Goal: Task Accomplishment & Management: Complete application form

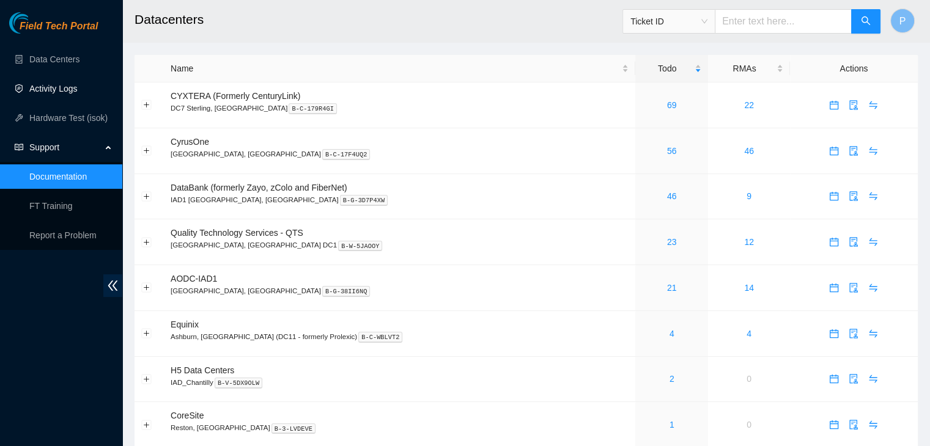
click at [78, 84] on link "Activity Logs" at bounding box center [53, 89] width 48 height 10
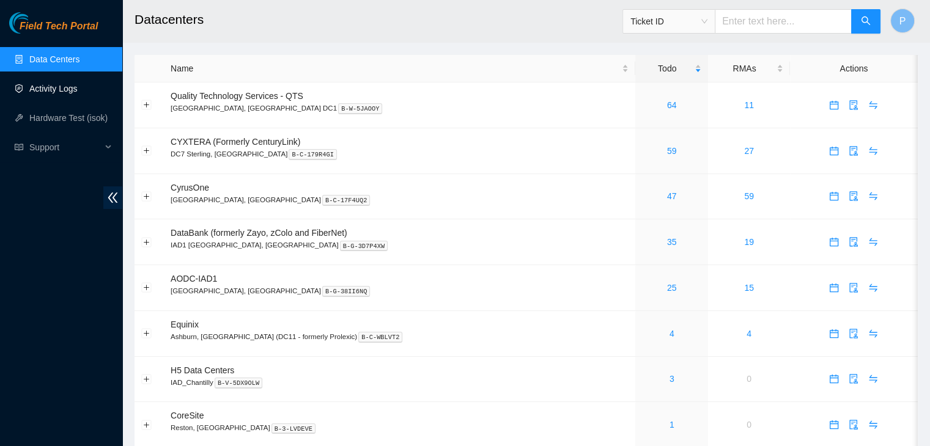
click at [71, 84] on link "Activity Logs" at bounding box center [53, 89] width 48 height 10
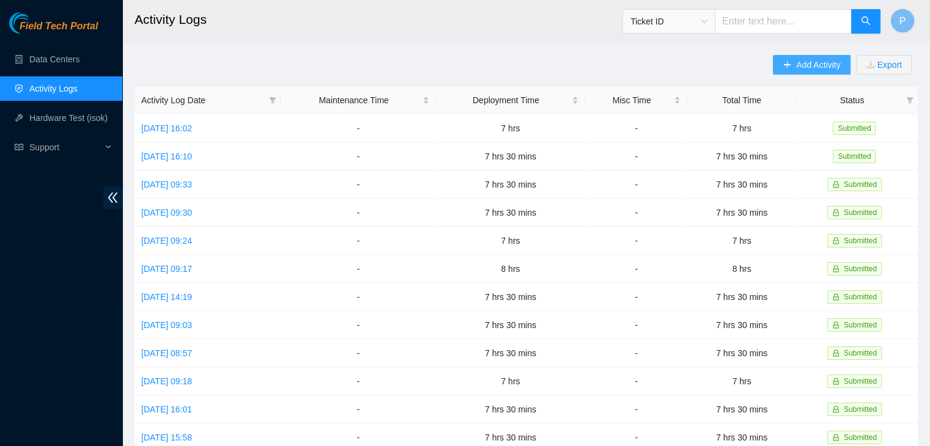
click at [785, 70] on button "Add Activity" at bounding box center [811, 65] width 77 height 20
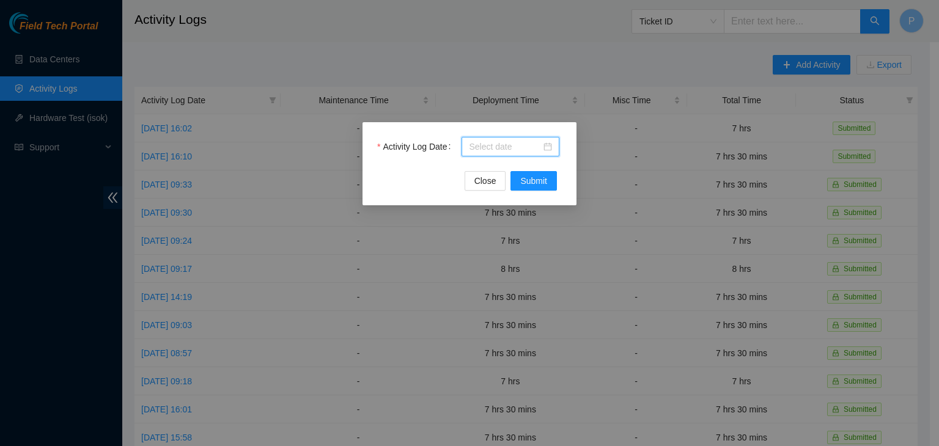
click at [484, 144] on input "Activity Log Date" at bounding box center [505, 146] width 72 height 13
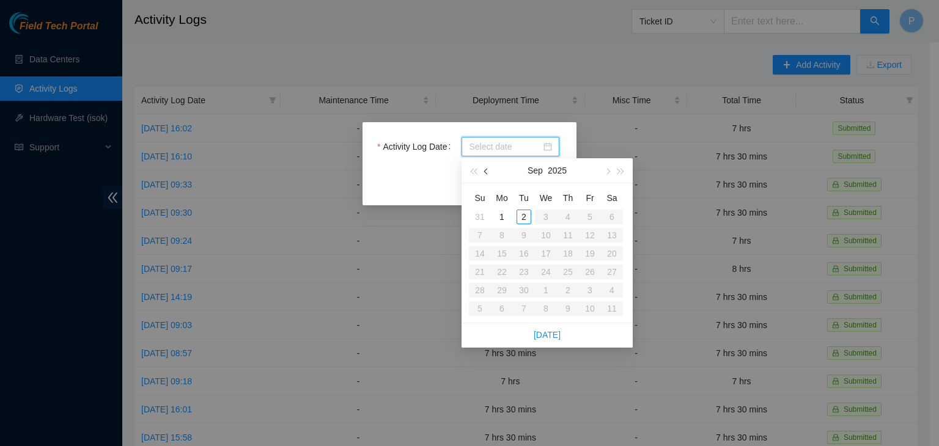
click at [484, 175] on button "button" at bounding box center [486, 170] width 13 height 24
type input "2025-08-27"
type input "2025-08-28"
click at [570, 292] on div "28" at bounding box center [568, 290] width 15 height 15
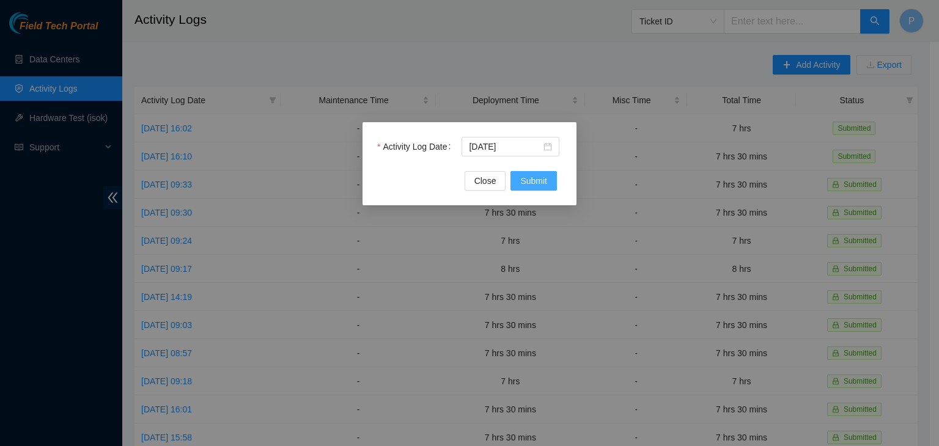
click at [530, 172] on button "Submit" at bounding box center [534, 181] width 46 height 20
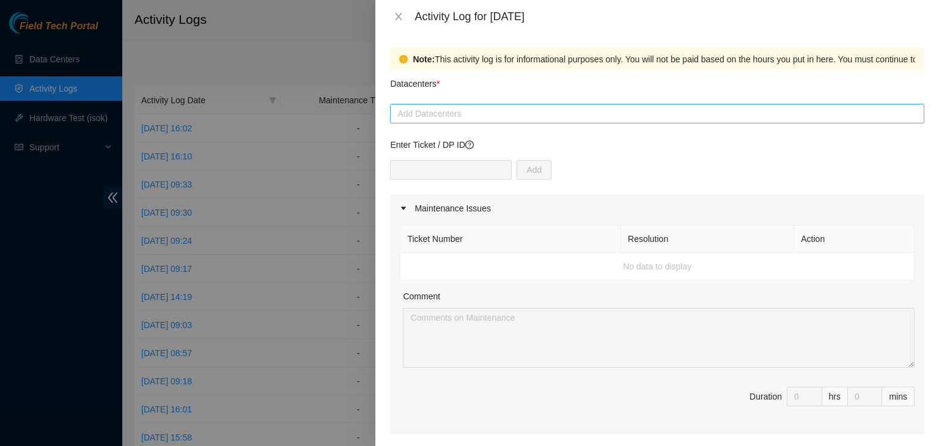
click at [449, 118] on div at bounding box center [657, 113] width 528 height 15
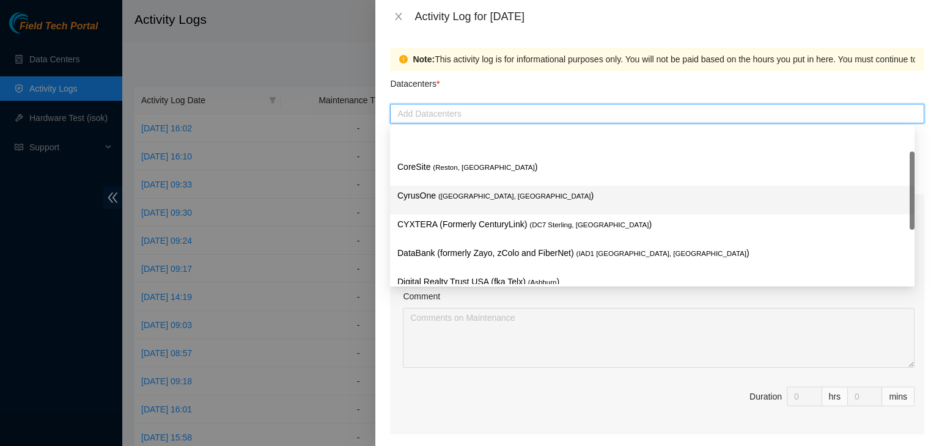
scroll to position [166, 0]
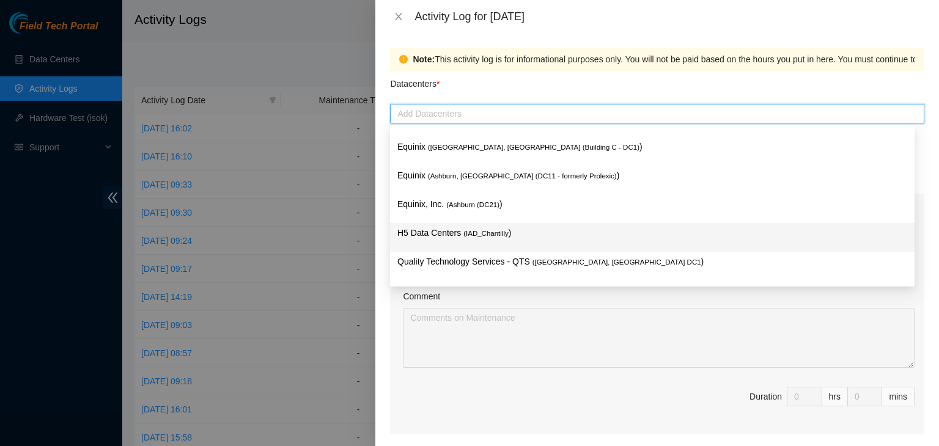
click at [435, 234] on p "H5 Data Centers ( IAD_Chantilly )" at bounding box center [652, 233] width 510 height 14
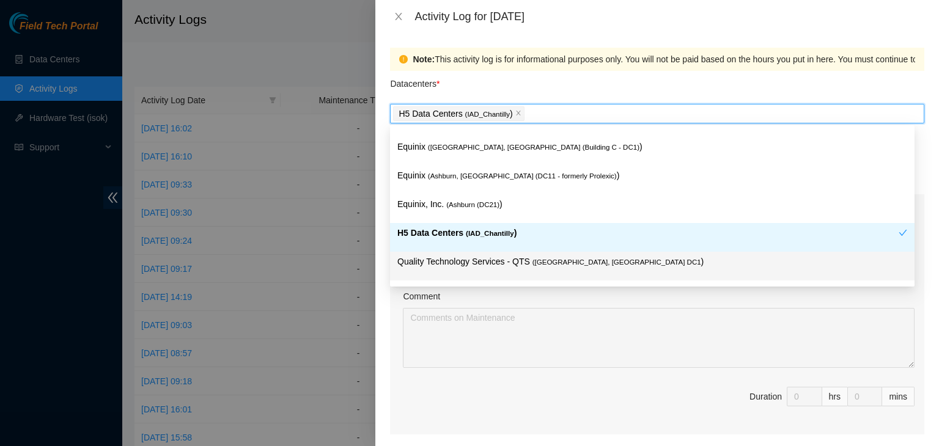
click at [394, 293] on div "Ticket Number Resolution Action No data to display Comment Duration 0 hrs 0 mins" at bounding box center [657, 329] width 534 height 212
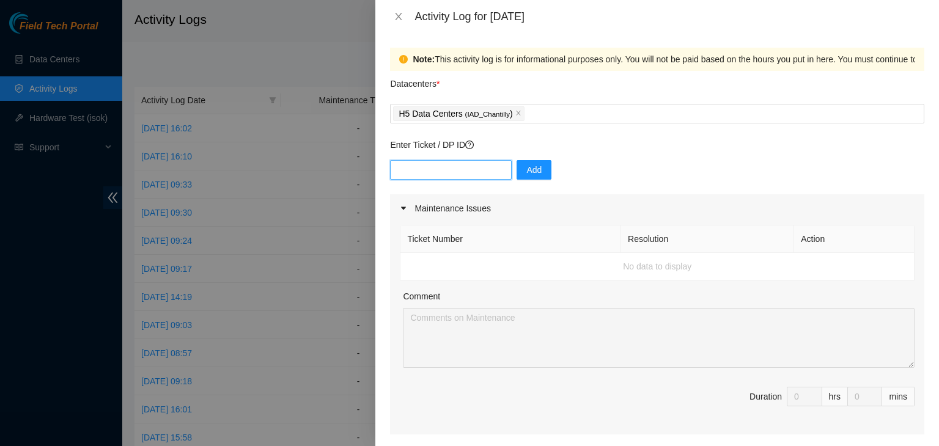
click at [451, 174] on input "text" at bounding box center [451, 170] width 122 height 20
paste input "DP82712"
type input "DP82712"
click at [526, 168] on span "Add" at bounding box center [533, 169] width 15 height 13
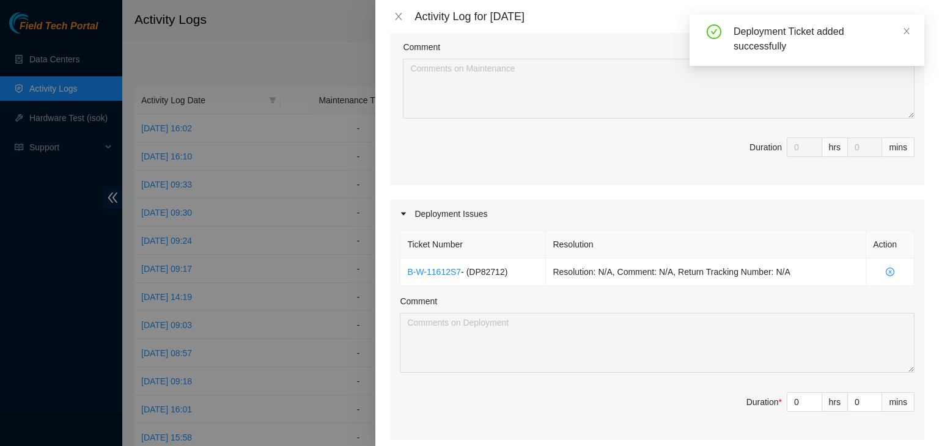
scroll to position [286, 0]
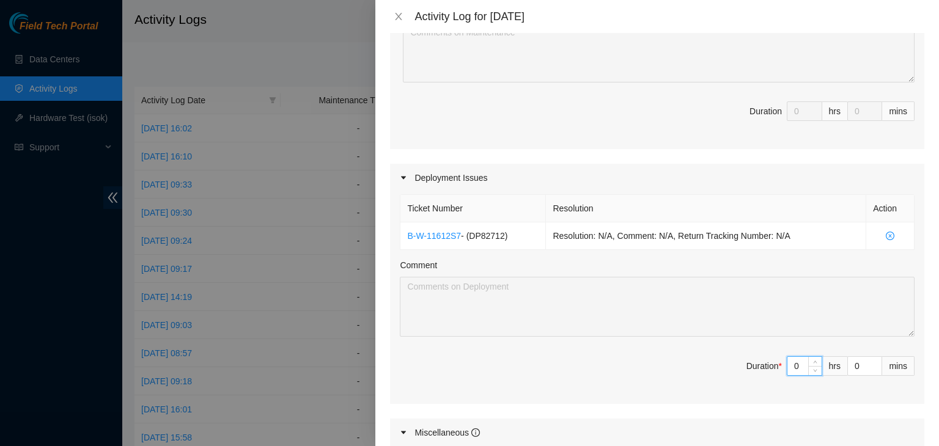
click at [790, 367] on input "0" at bounding box center [804, 366] width 34 height 18
type input "08"
type input "8"
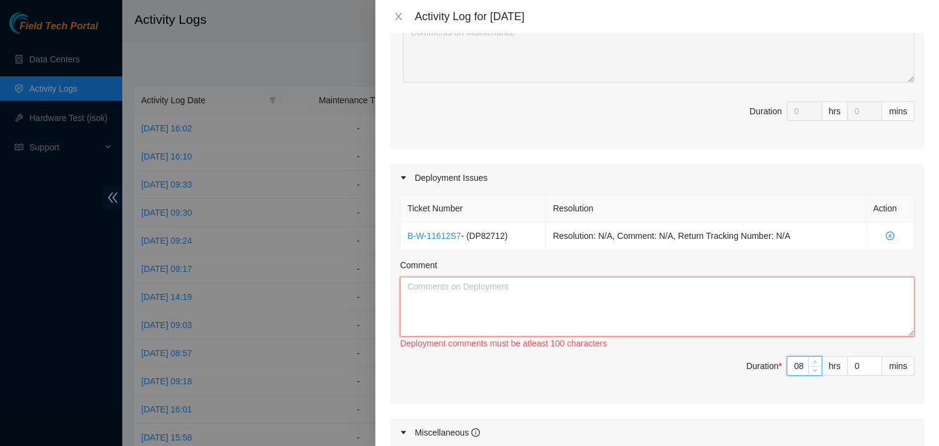
type input "8"
click at [586, 284] on textarea "Comment" at bounding box center [657, 307] width 515 height 60
paste textarea "DP82712"
paste textarea "Hi team, EOD update: - fixed down tor uplink - fixed down eth connection on mac…"
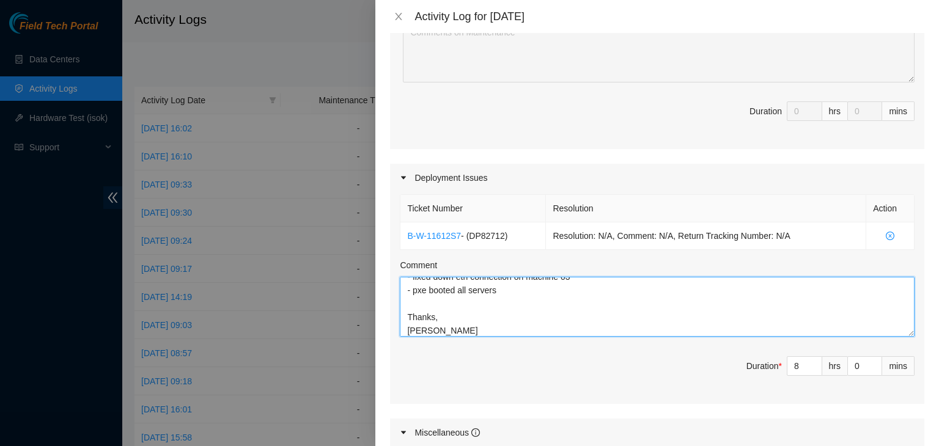
scroll to position [90, 0]
type textarea "DP82712 Hi team, EOD update: - fixed down tor uplink - fixed down eth connectio…"
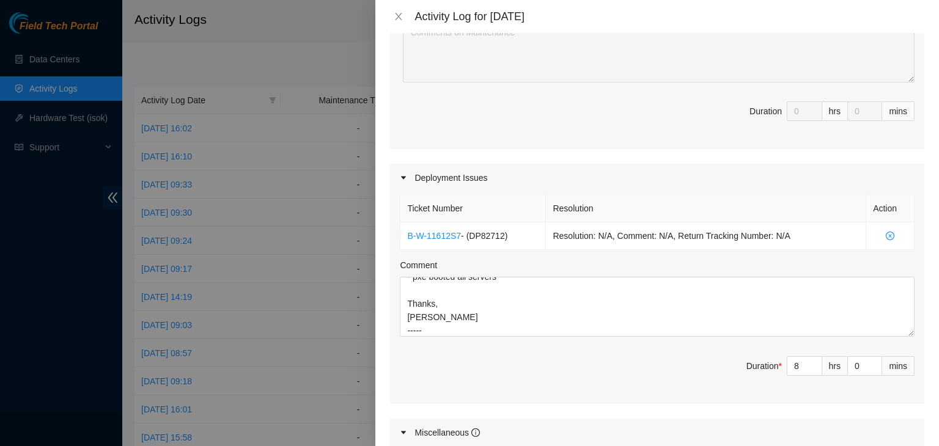
click at [105, 340] on div at bounding box center [469, 223] width 939 height 446
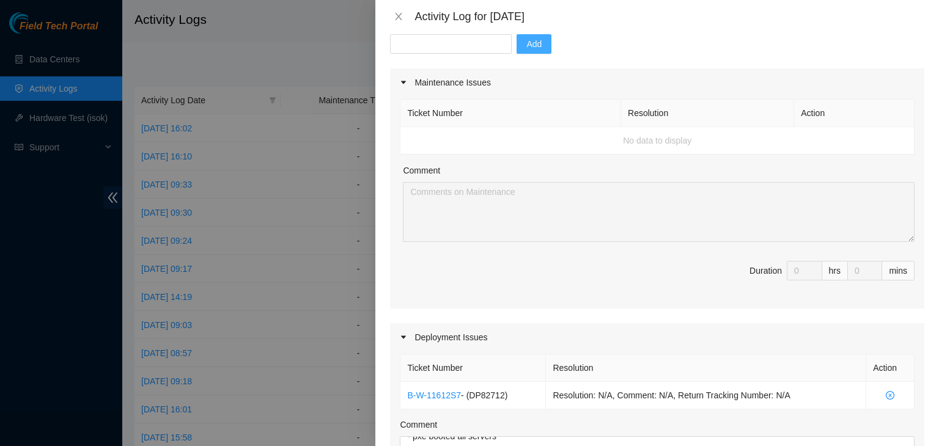
scroll to position [103, 0]
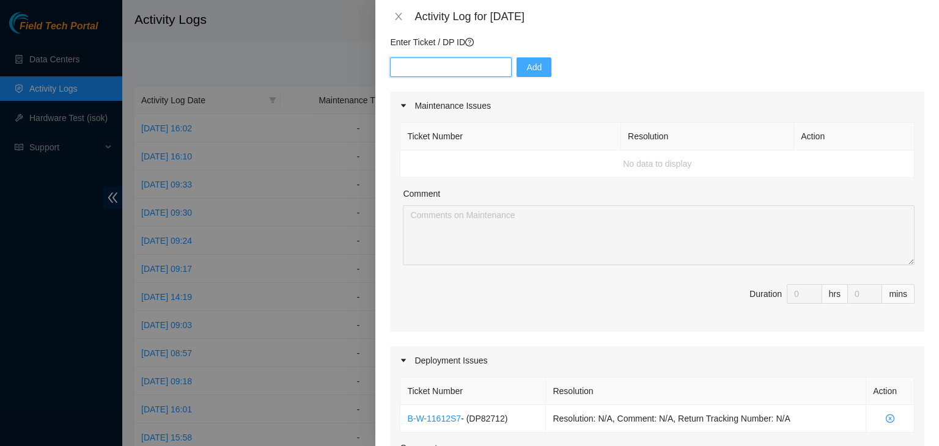
click at [452, 64] on input "text" at bounding box center [451, 67] width 122 height 20
paste input "DP82711"
type input "DP82711"
click at [517, 73] on button "Add" at bounding box center [534, 67] width 35 height 20
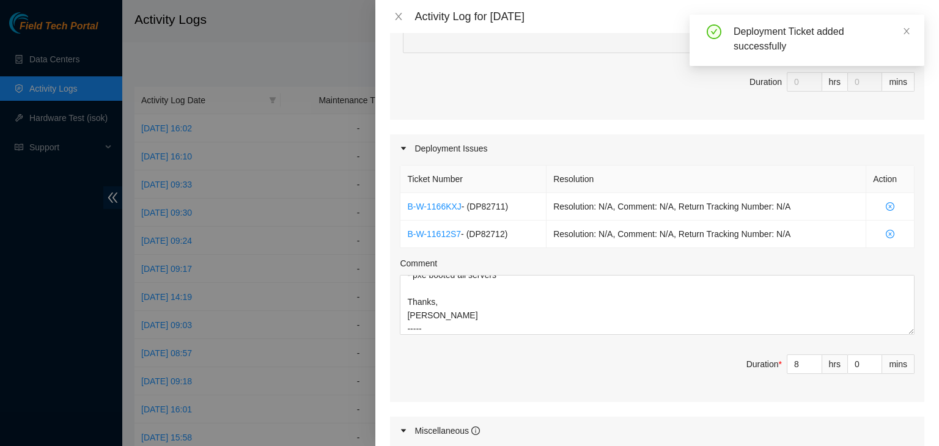
scroll to position [320, 0]
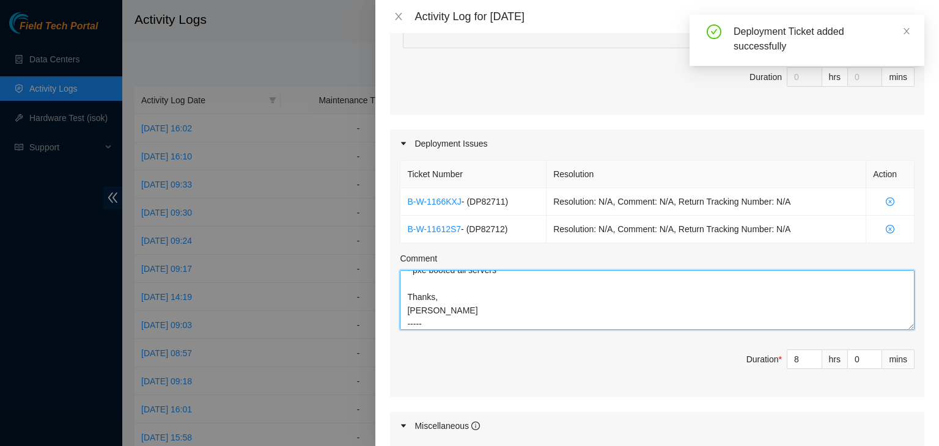
click at [430, 323] on textarea "DP82712 Hi team, EOD update: - fixed down tor uplink - fixed down eth connectio…" at bounding box center [657, 300] width 515 height 60
paste textarea "DP82711"
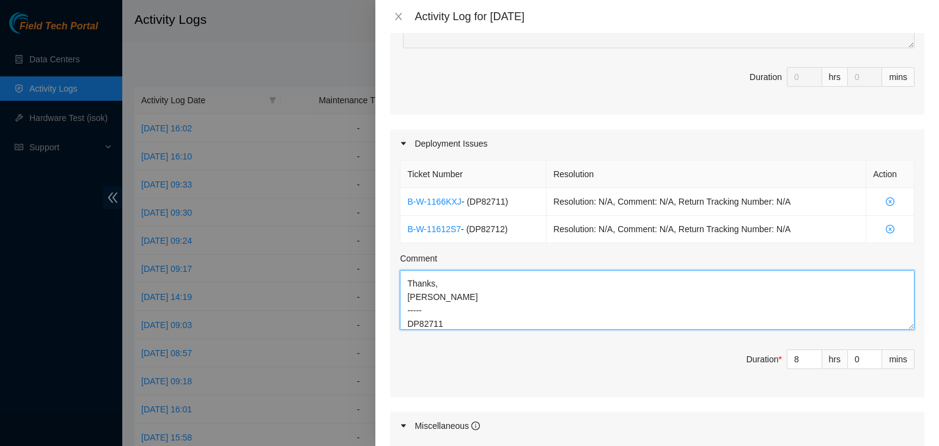
scroll to position [117, 0]
paste textarea "Hi team, EOD update: - pxe booted all servers Thanks, Phil"
type textarea "DP82712 Hi team, EOD update: - fixed down tor uplink - fixed down eth connectio…"
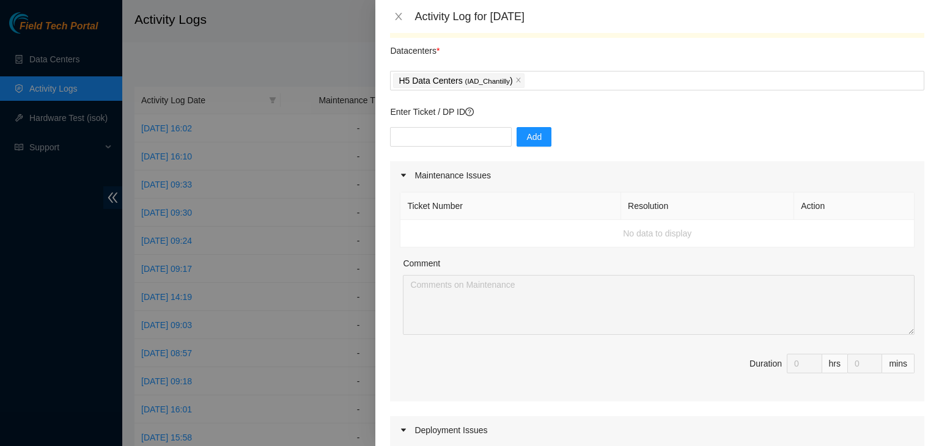
scroll to position [31, 0]
click at [470, 133] on input "text" at bounding box center [451, 139] width 122 height 20
paste input "DP82682"
type input "DP82682"
click at [526, 139] on span "Add" at bounding box center [533, 138] width 15 height 13
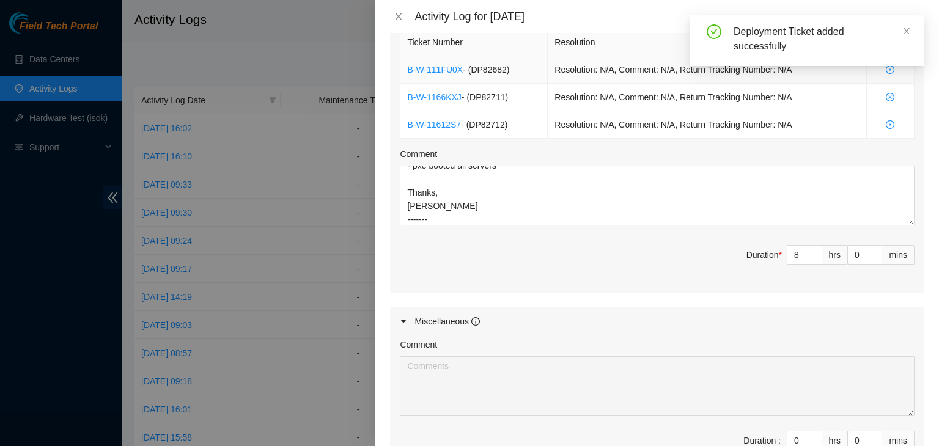
scroll to position [484, 0]
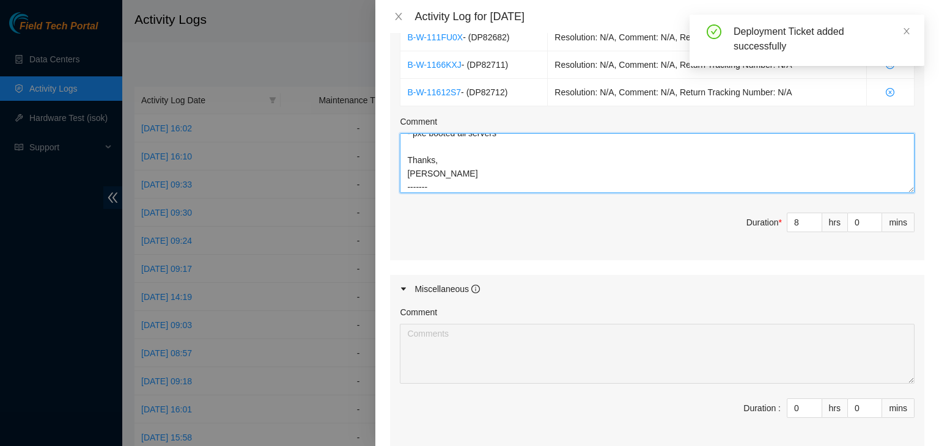
click at [444, 186] on textarea "DP82712 Hi team, EOD update: - fixed down tor uplink - fixed down eth connectio…" at bounding box center [657, 163] width 515 height 60
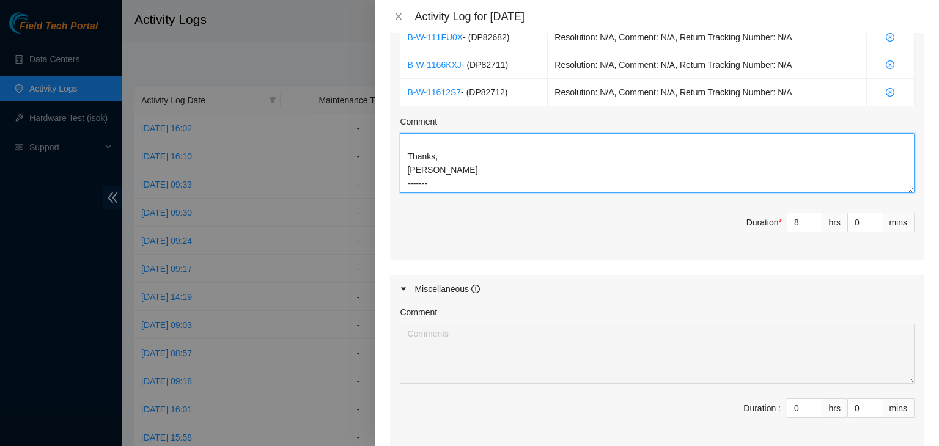
paste textarea "DP82682"
paste textarea "Hi Pat, EOD update: - ran/patch mgmt and console connections - rack/stacked and…"
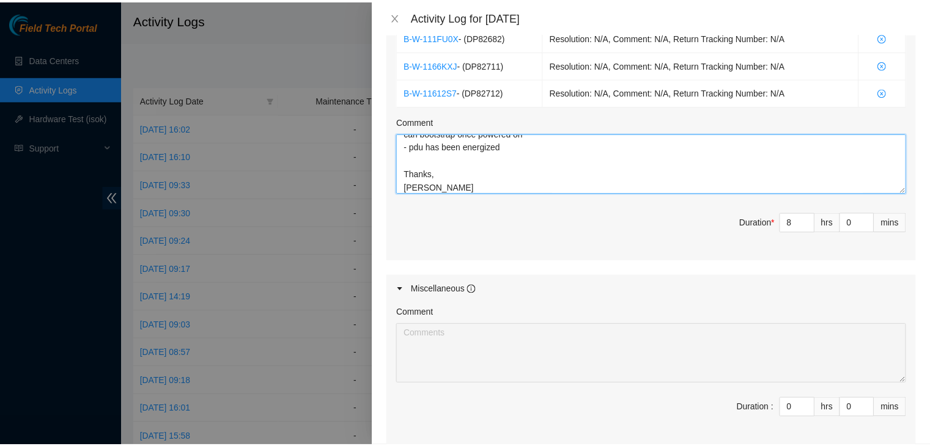
scroll to position [614, 0]
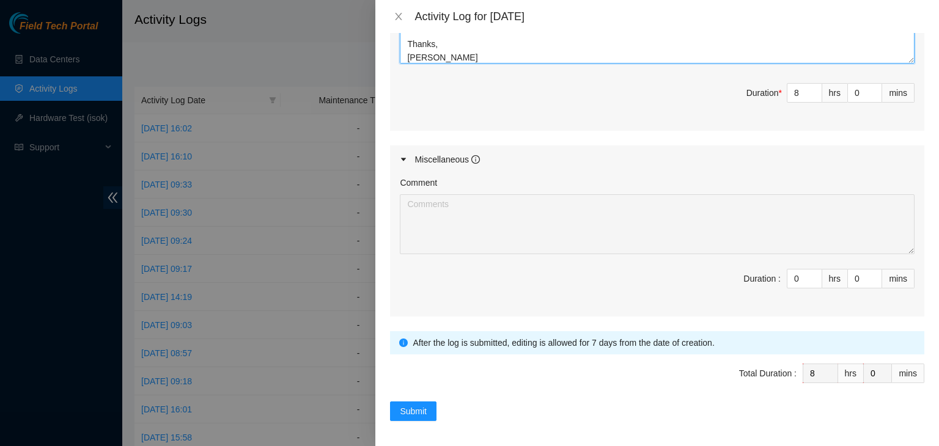
type textarea "DP82712 Hi team, EOD update: - fixed down tor uplink - fixed down eth connectio…"
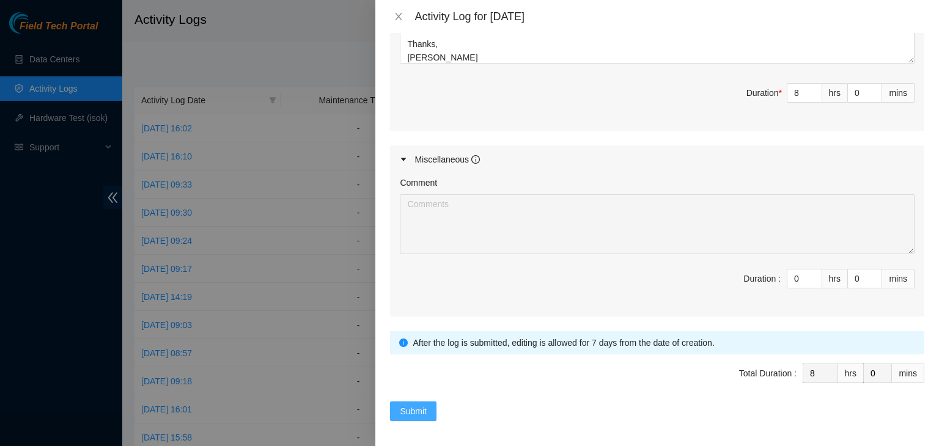
click at [423, 408] on span "Submit" at bounding box center [413, 411] width 27 height 13
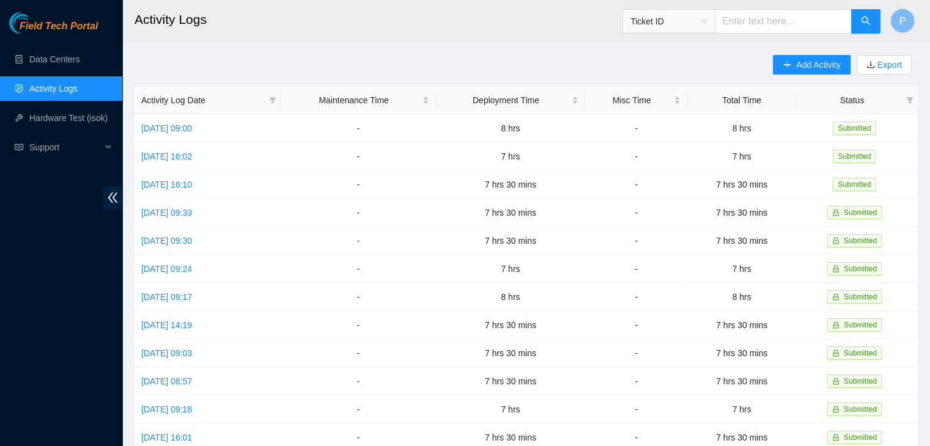
click at [43, 348] on div "Field Tech Portal Data Centers Activity Logs Hardware Test (isok) Support" at bounding box center [61, 229] width 122 height 434
click at [0, 374] on div "Field Tech Portal Data Centers Activity Logs Hardware Test (isok) Support" at bounding box center [61, 229] width 122 height 434
